Goal: Navigation & Orientation: Find specific page/section

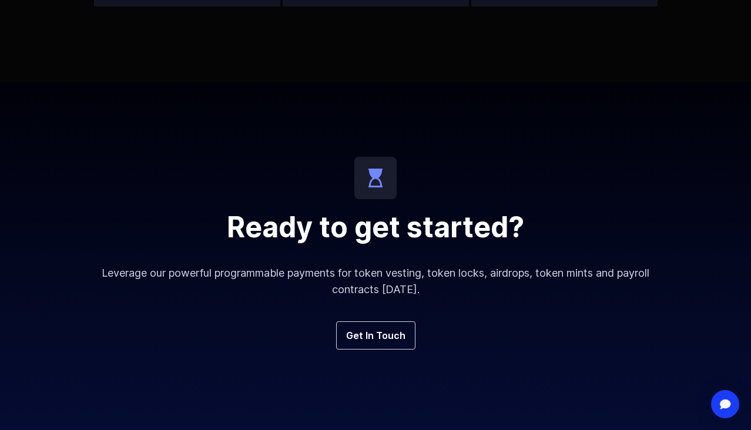
scroll to position [4395, 0]
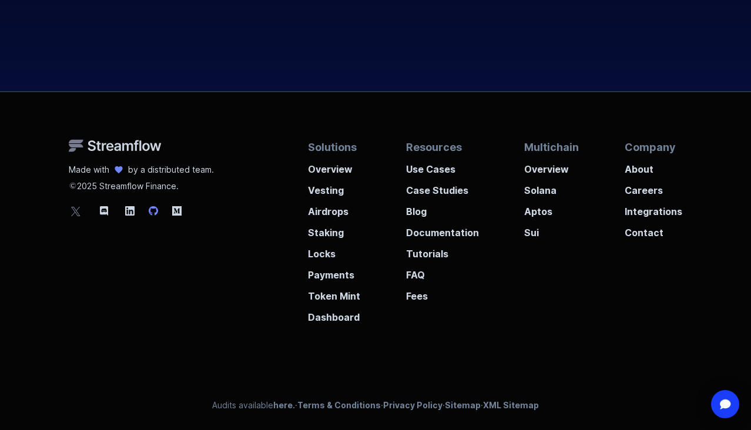
click at [156, 214] on icon at bounding box center [153, 210] width 9 height 9
click at [325, 250] on p "Locks" at bounding box center [334, 250] width 52 height 21
click at [152, 212] on icon at bounding box center [153, 210] width 9 height 9
click at [538, 194] on p "Solana" at bounding box center [551, 186] width 55 height 21
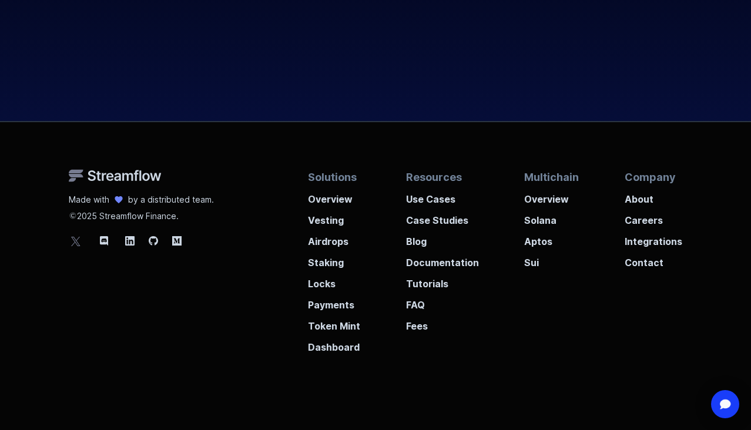
scroll to position [2776, 0]
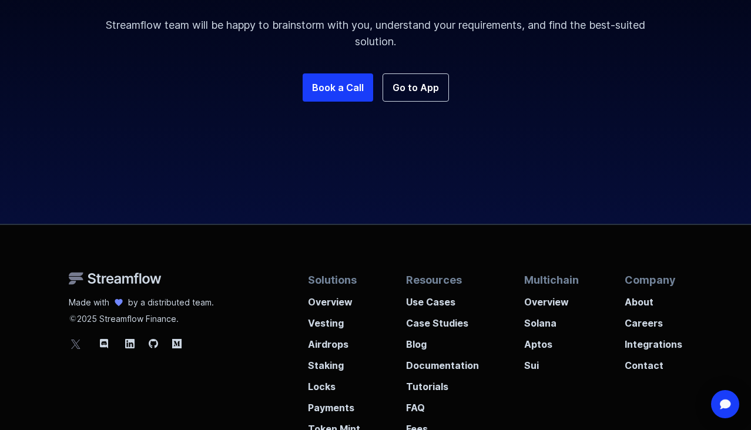
scroll to position [2480, 0]
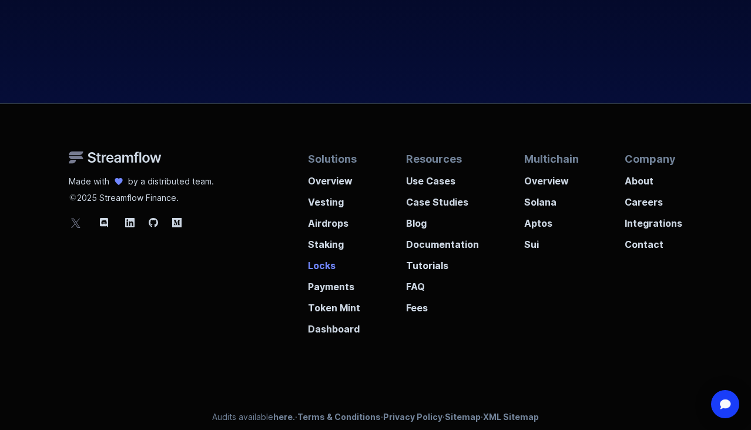
click at [321, 253] on p "Locks" at bounding box center [334, 261] width 52 height 21
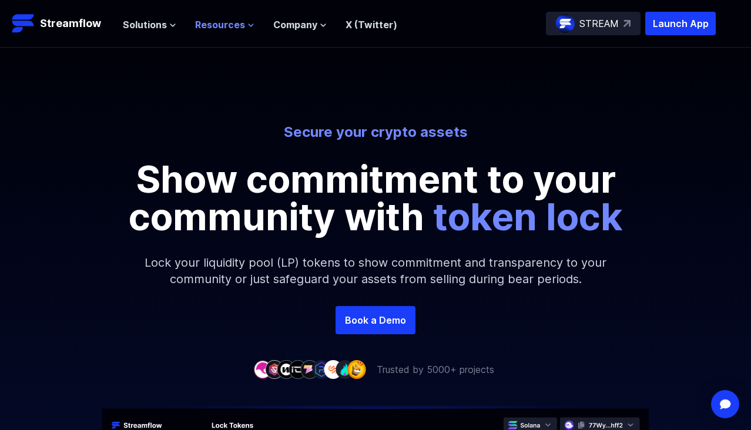
click at [243, 22] on button "Resources" at bounding box center [224, 25] width 59 height 14
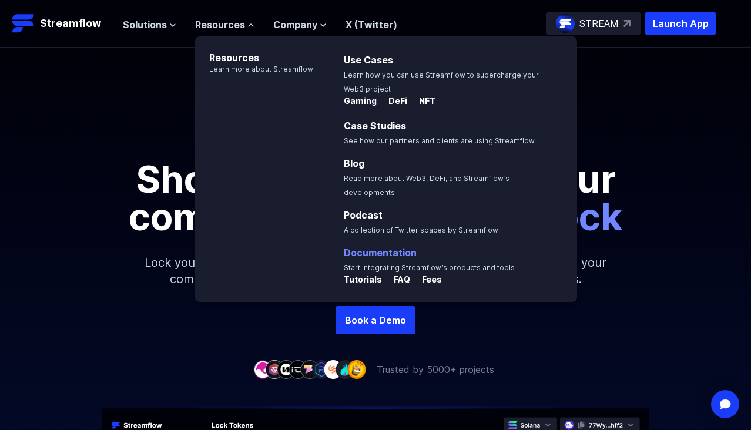
click at [395, 245] on p "Documentation Start integrating Streamflow’s products and tools" at bounding box center [437, 259] width 201 height 28
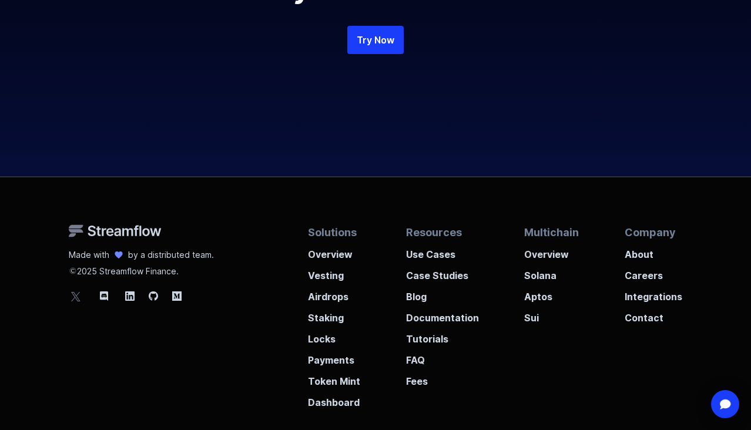
scroll to position [2793, 0]
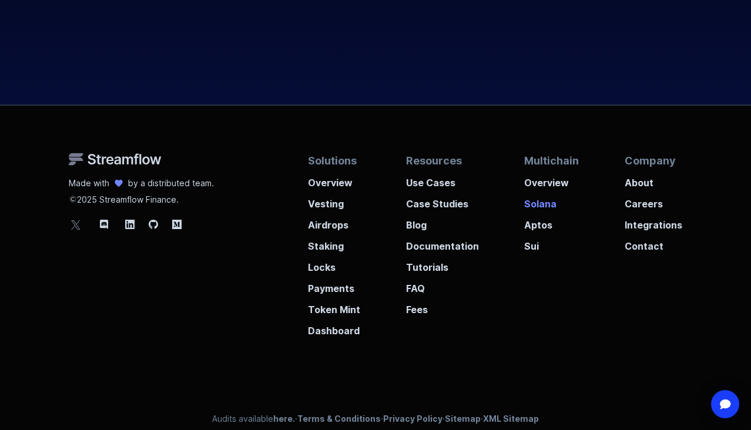
click at [551, 199] on p "Solana" at bounding box center [551, 200] width 55 height 21
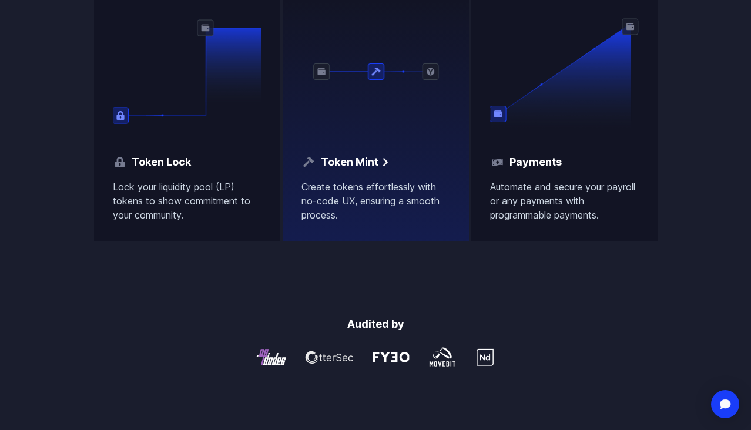
scroll to position [1462, 0]
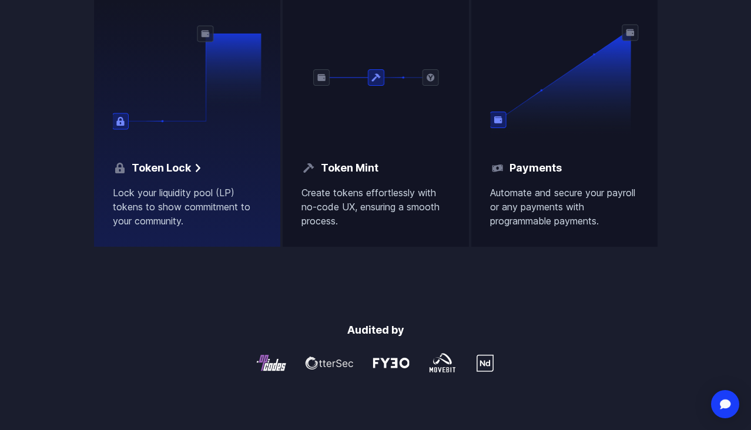
click at [197, 123] on img at bounding box center [187, 77] width 149 height 117
